Goal: Ask a question

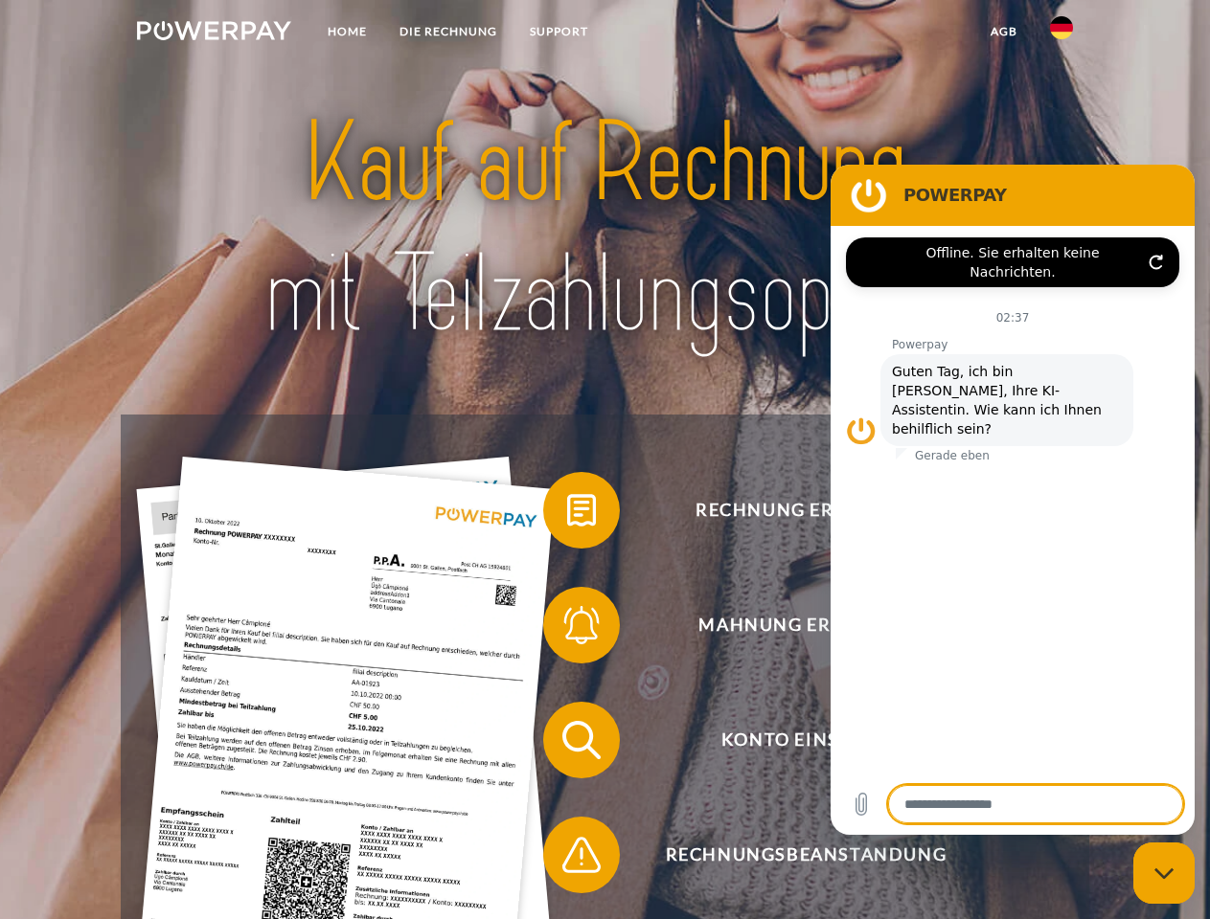
click at [214, 34] on img at bounding box center [214, 30] width 154 height 19
click at [1061, 34] on img at bounding box center [1061, 27] width 23 height 23
click at [1003, 32] on link "agb" at bounding box center [1003, 31] width 59 height 34
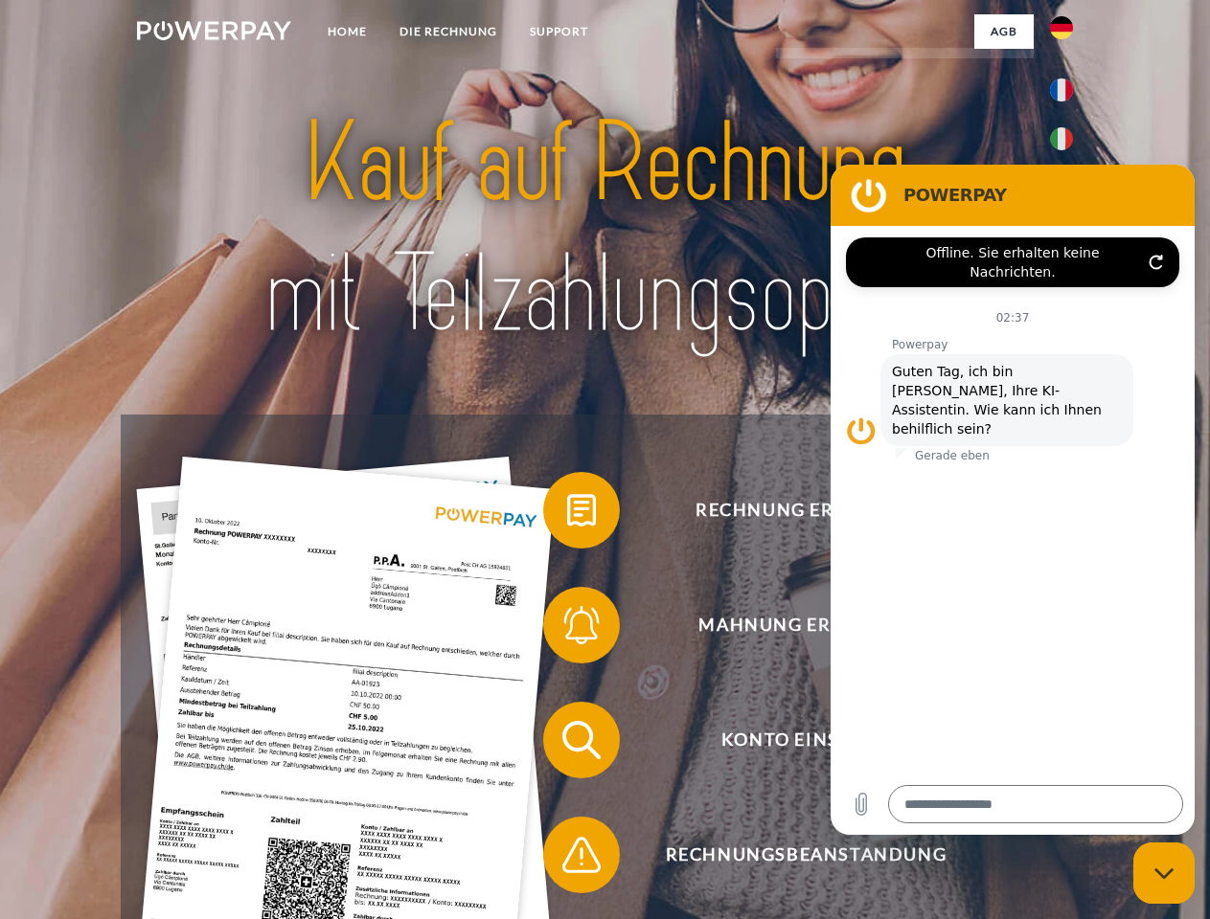
click at [567, 514] on span at bounding box center [553, 511] width 96 height 96
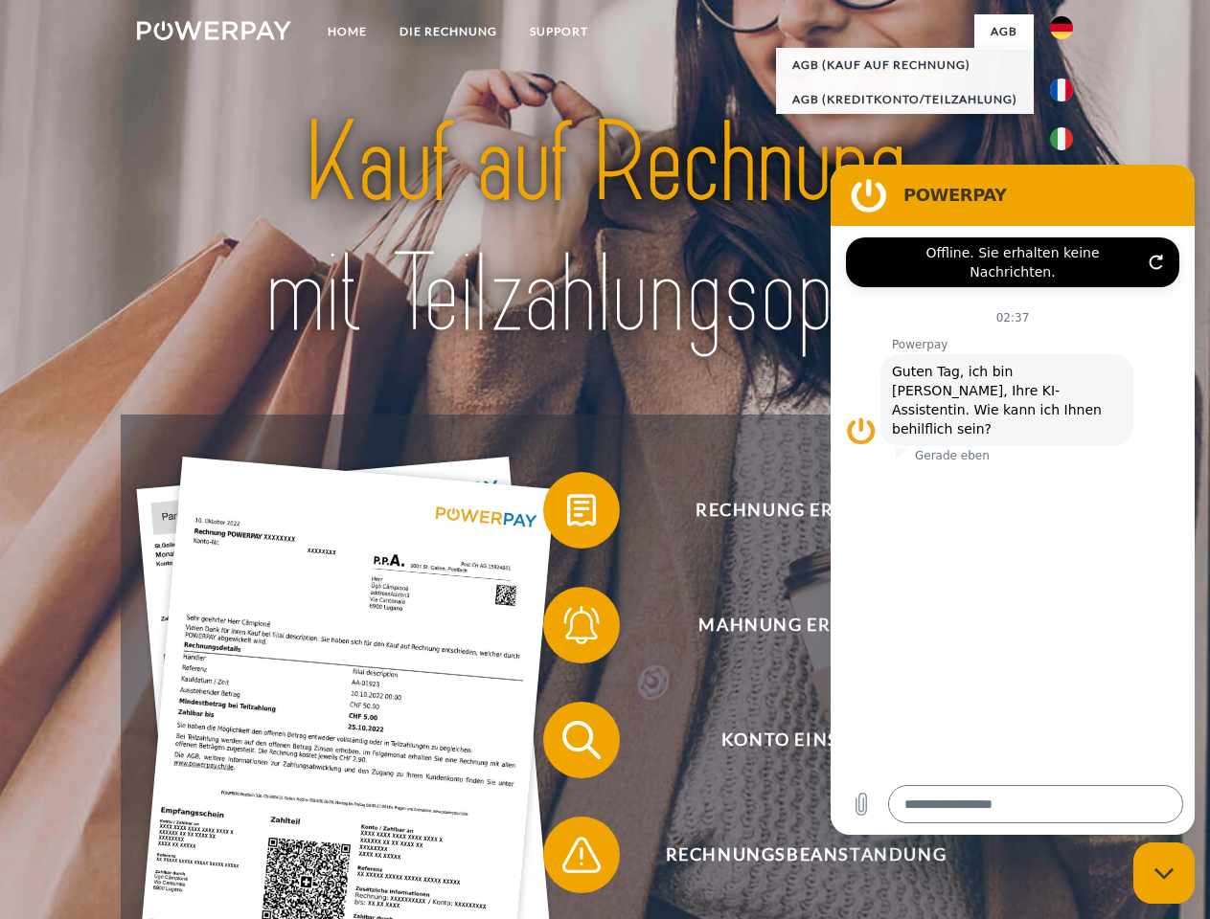
click at [567, 629] on span at bounding box center [553, 626] width 96 height 96
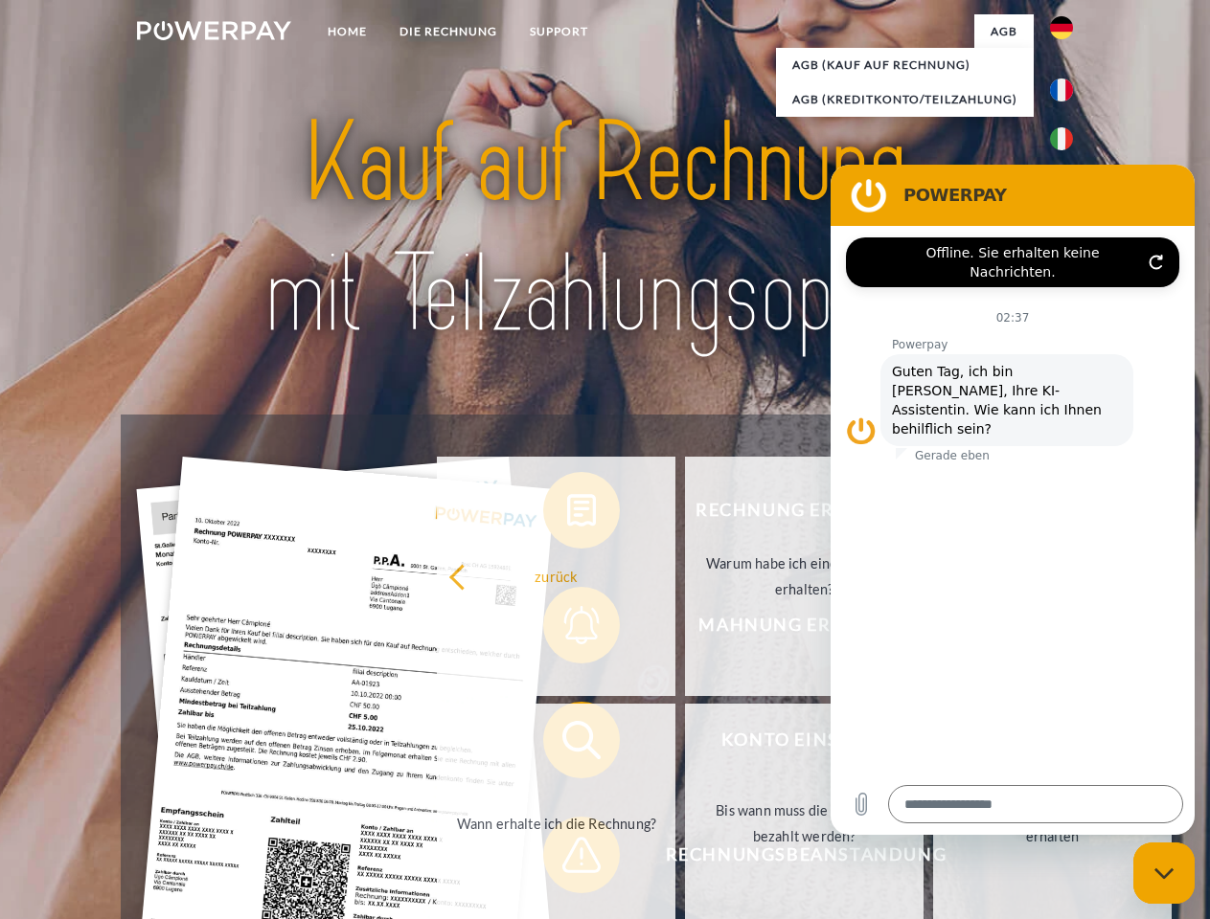
click at [685, 744] on link "Bis wann muss die Rechnung bezahlt werden?" at bounding box center [804, 823] width 238 height 239
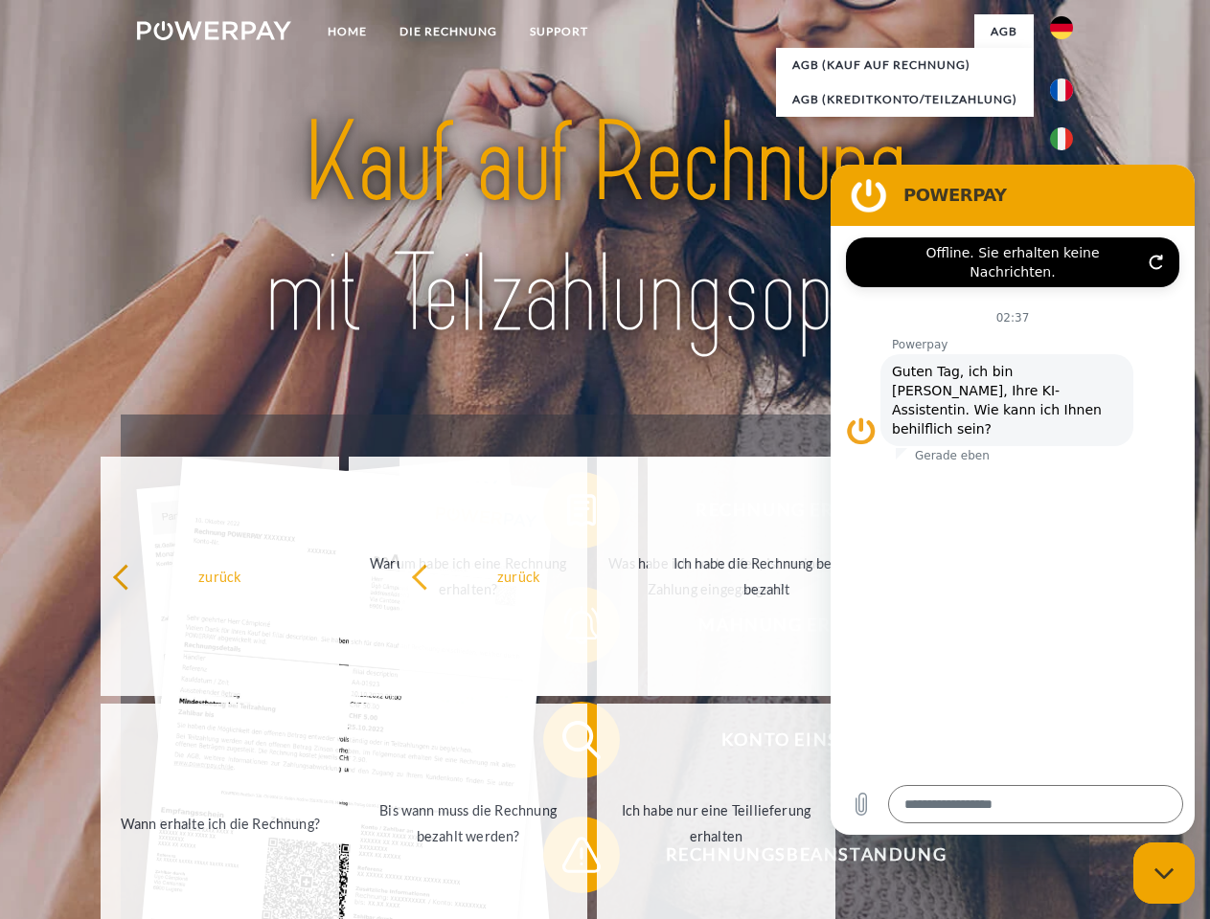
click at [567, 859] on span at bounding box center [553, 855] width 96 height 96
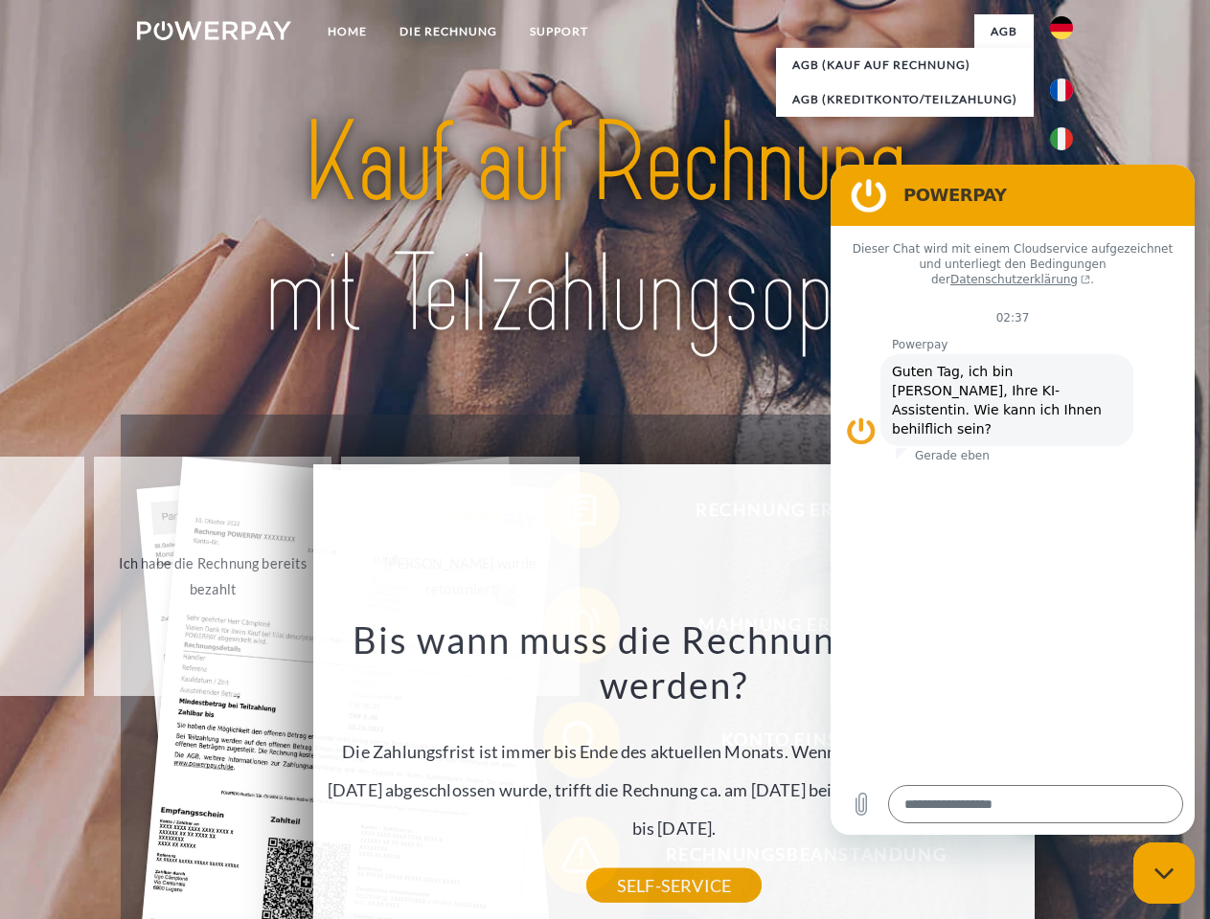
click at [1164, 874] on icon "Messaging-Fenster schließen" at bounding box center [1164, 874] width 20 height 12
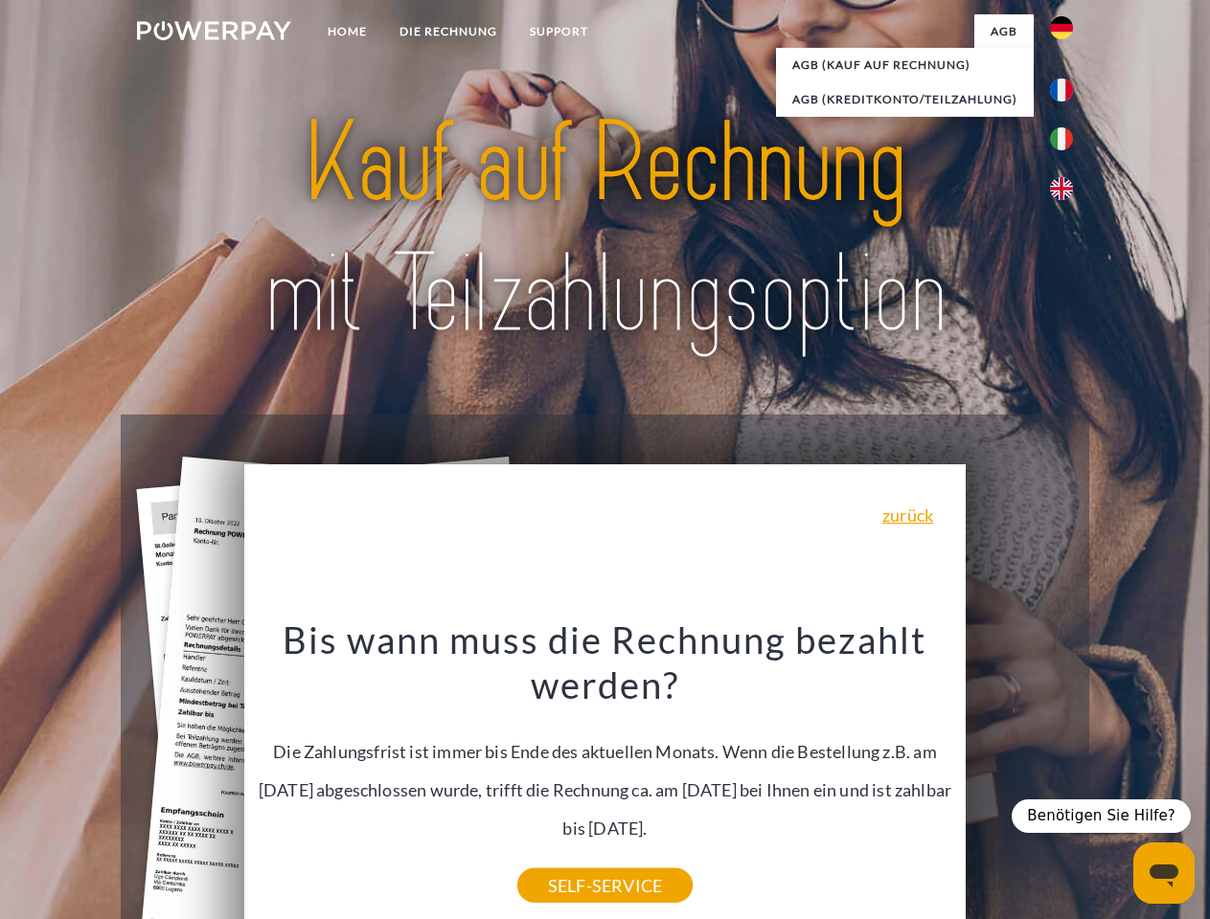
type textarea "*"
